Goal: Information Seeking & Learning: Stay updated

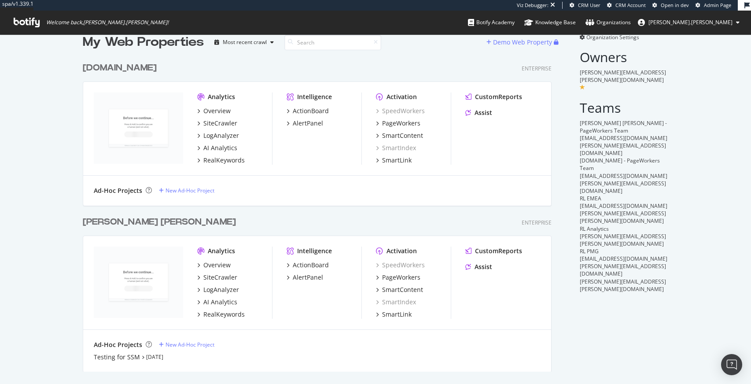
scroll to position [17, 0]
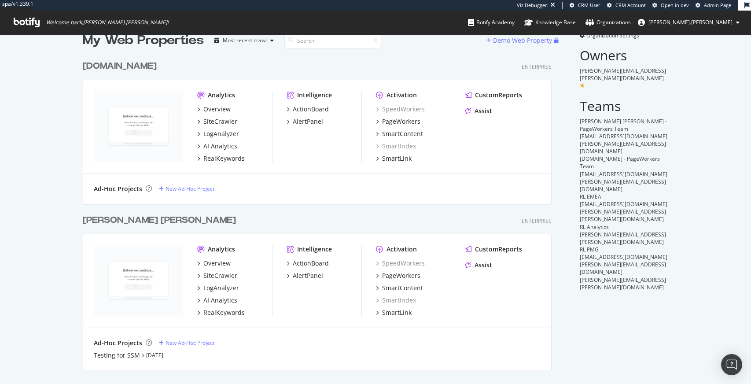
drag, startPoint x: 312, startPoint y: 321, endPoint x: 259, endPoint y: 318, distance: 52.9
click at [312, 321] on div "Analytics Overview SiteCrawler LogAnalyzer AI Analytics RealKeywords Intelligen…" at bounding box center [317, 281] width 468 height 94
click at [283, 328] on div "Ad-Hoc Projects New Ad-Hoc Project Testing for SSM Sep 14th 25" at bounding box center [317, 349] width 468 height 42
click at [289, 315] on div "Intelligence ActionBoard AlertPanel" at bounding box center [324, 281] width 75 height 72
click at [224, 299] on div "AI Analytics" at bounding box center [220, 300] width 34 height 9
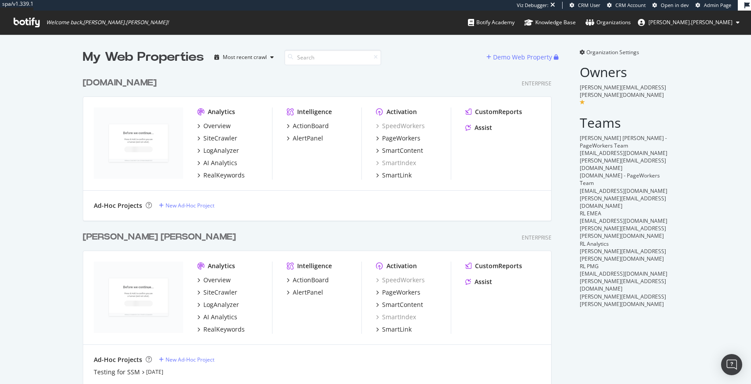
scroll to position [17, 0]
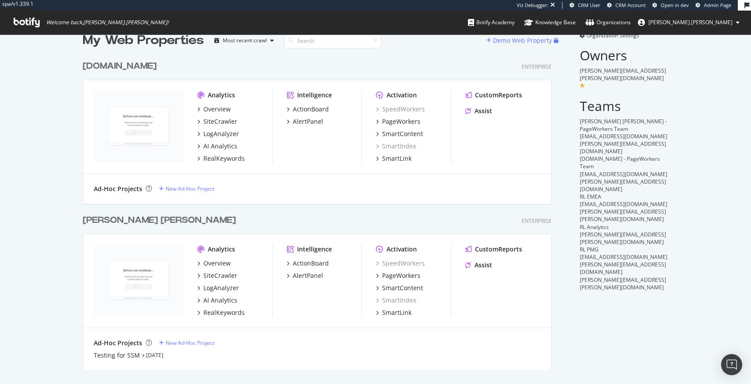
click at [650, 293] on div "Organization Settings Owners sarah.madden@ralphlauren.com Teams Ralph Lauren - …" at bounding box center [618, 201] width 99 height 338
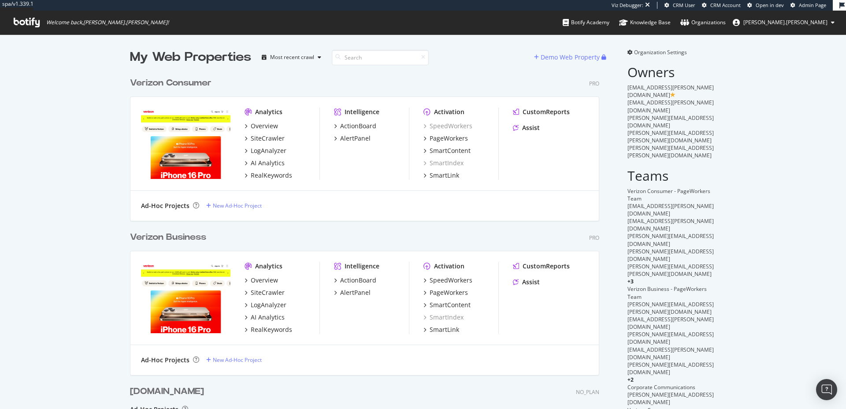
click at [751, 99] on div "My Web Properties Most recent crawl Demo Web Property Verizon Consumer Pro Anal…" at bounding box center [423, 317] width 846 height 567
click at [658, 52] on span "Organization Settings" at bounding box center [660, 51] width 53 height 7
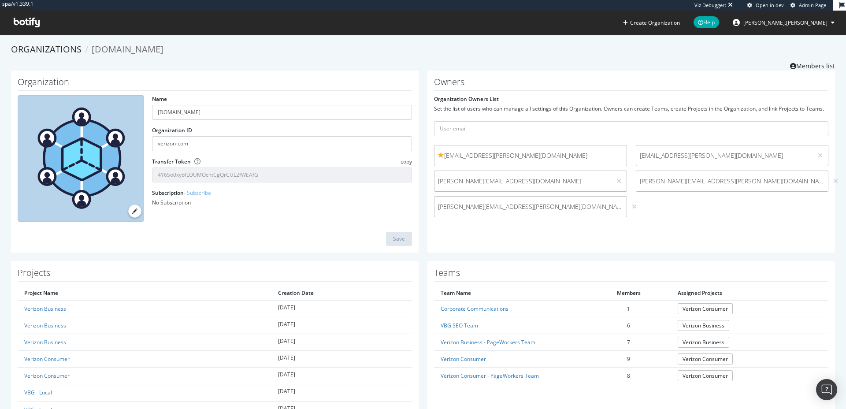
click at [674, 213] on div "[EMAIL_ADDRESS][PERSON_NAME][DOMAIN_NAME] [DOMAIN_NAME][EMAIL_ADDRESS][PERSON_N…" at bounding box center [630, 183] width 403 height 77
click at [716, 210] on div "[EMAIL_ADDRESS][PERSON_NAME][DOMAIN_NAME] [DOMAIN_NAME][EMAIL_ADDRESS][PERSON_N…" at bounding box center [630, 183] width 403 height 77
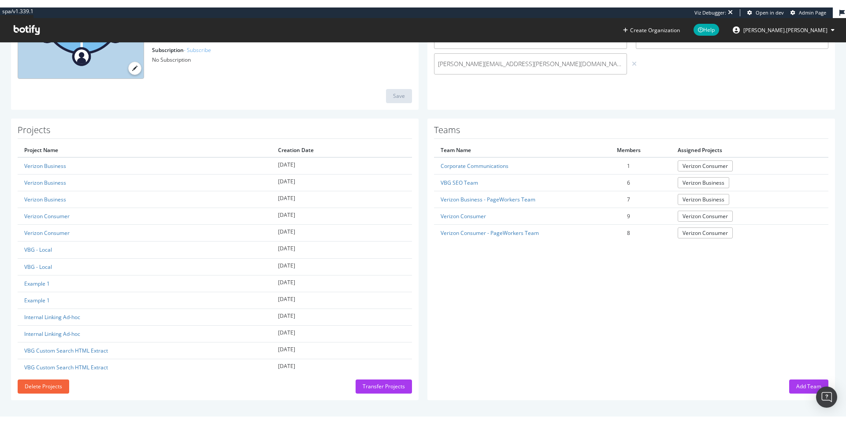
scroll to position [135, 0]
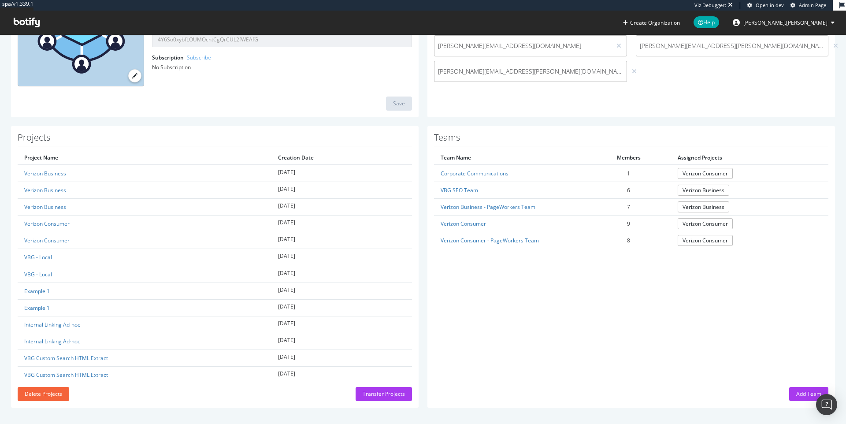
click at [617, 310] on div "Teams Team Name Members Assigned Projects Corporate Communications 1 Verizon Co…" at bounding box center [630, 266] width 407 height 281
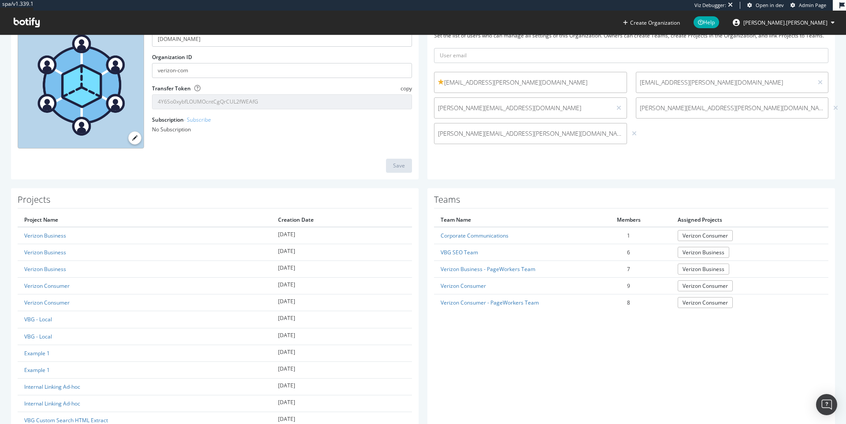
scroll to position [0, 0]
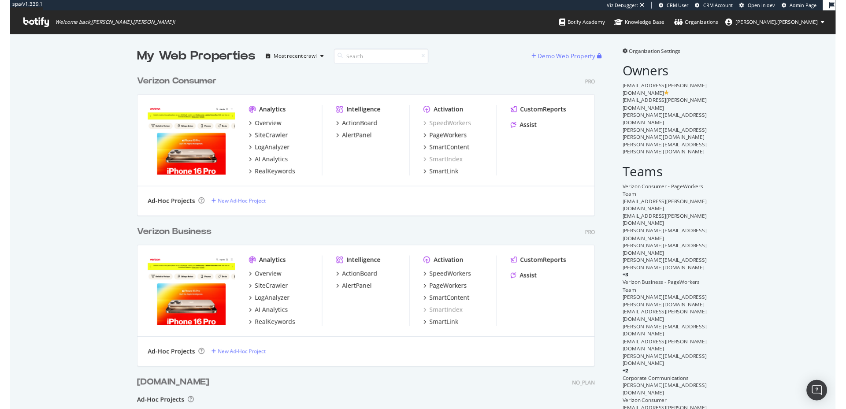
scroll to position [402, 832]
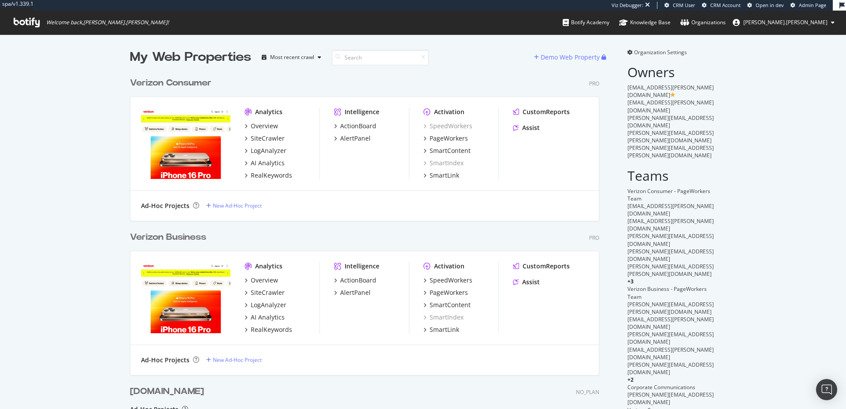
click at [398, 234] on div "Verizon Business Pro" at bounding box center [364, 237] width 469 height 13
click at [522, 223] on div "Verizon Business Pro Analytics Overview SiteCrawler LogAnalyzer AI Analytics Re…" at bounding box center [368, 297] width 476 height 154
click at [341, 136] on div "AlertPanel" at bounding box center [355, 138] width 30 height 9
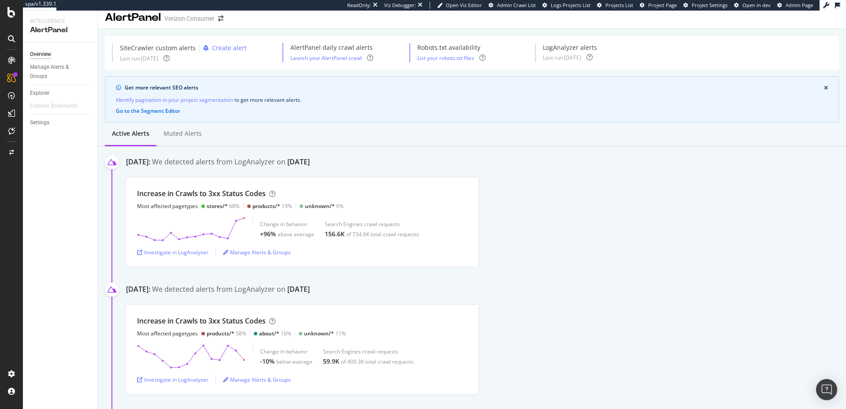
scroll to position [17, 0]
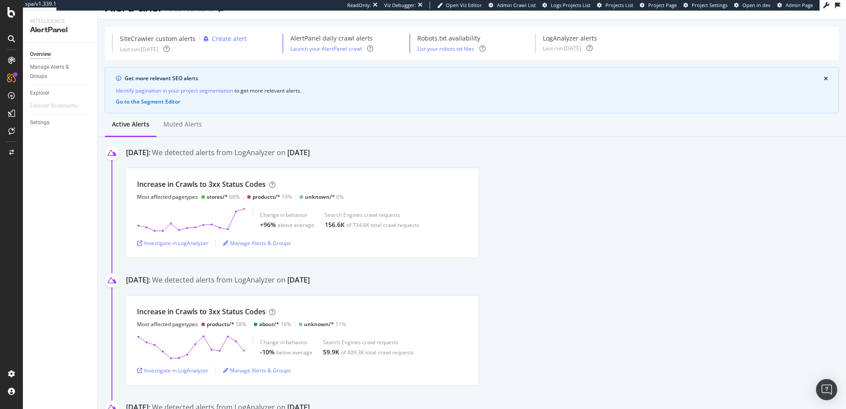
click at [598, 256] on div "Increase in Crawls to 3xx Status Codes Most affected pagetypes stores/* 68% pro…" at bounding box center [486, 212] width 720 height 89
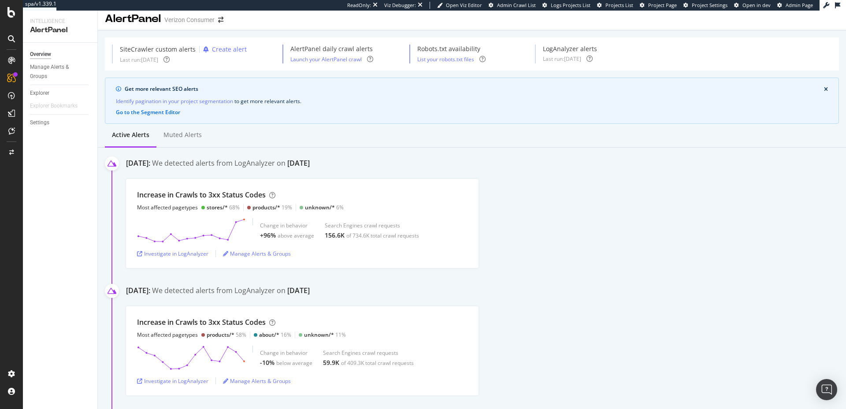
scroll to position [0, 0]
